Goal: Information Seeking & Learning: Find specific fact

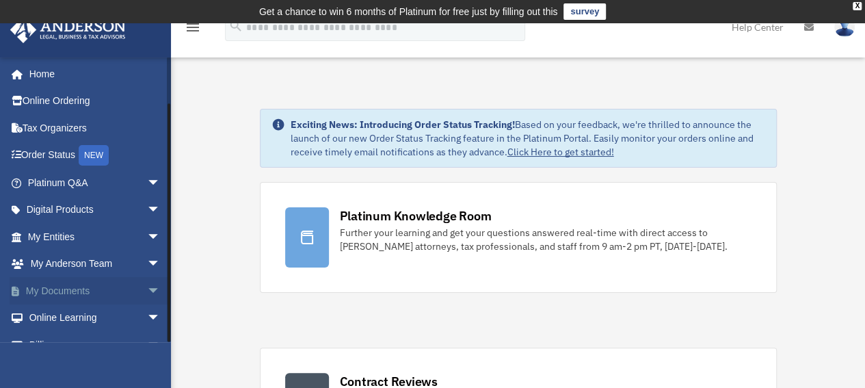
scroll to position [46, 0]
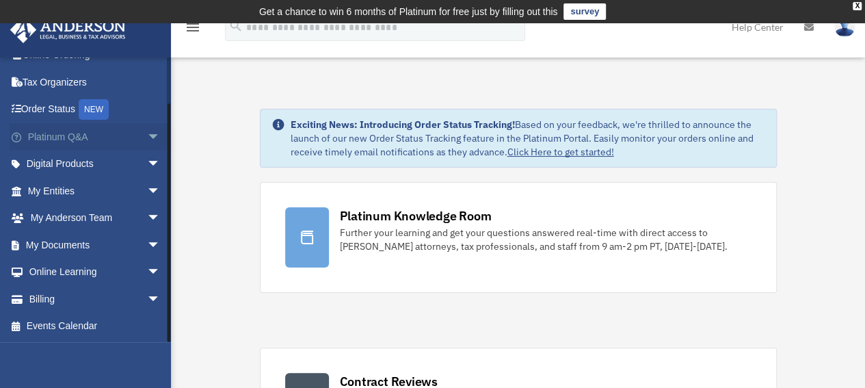
click at [76, 140] on link "Platinum Q&A arrow_drop_down" at bounding box center [96, 136] width 172 height 27
click at [64, 137] on link "Platinum Q&A arrow_drop_down" at bounding box center [96, 136] width 172 height 27
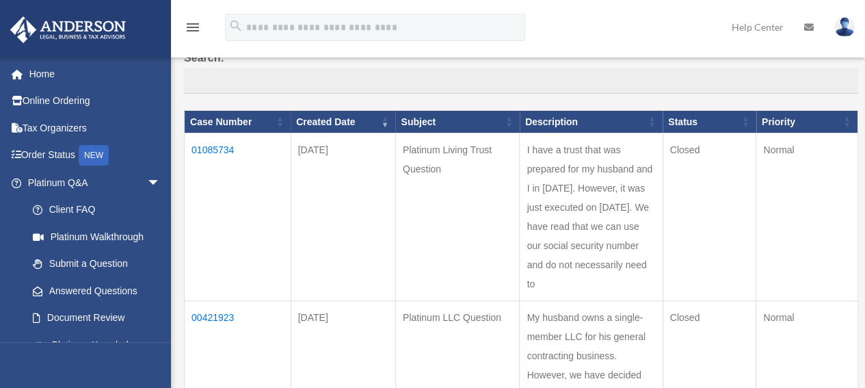
scroll to position [68, 0]
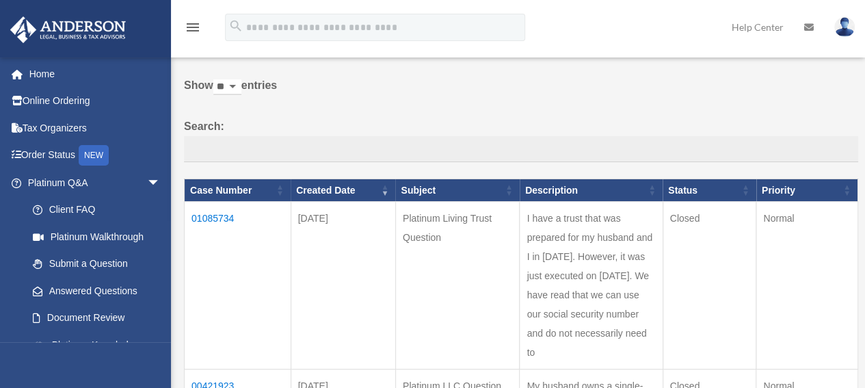
click at [225, 217] on td "01085734" at bounding box center [238, 286] width 107 height 168
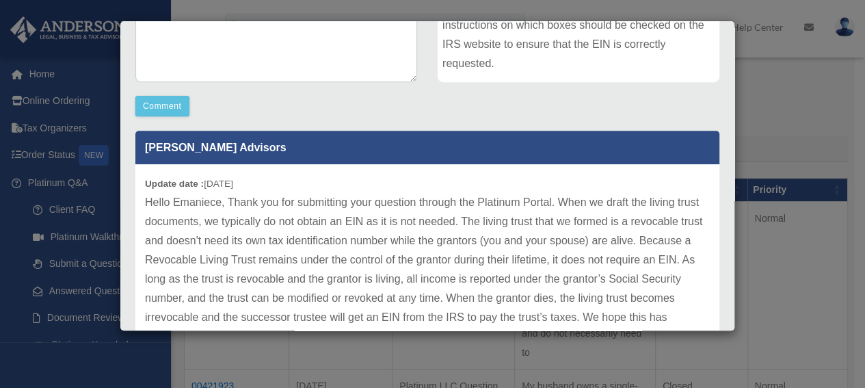
scroll to position [410, 0]
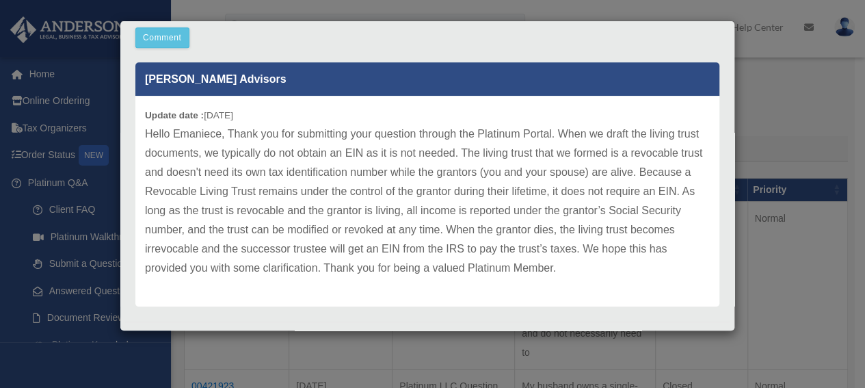
click at [768, 118] on div "Case Detail × Platinum Living Trust Question Case Number 01085734 Created Date …" at bounding box center [432, 194] width 865 height 388
